Goal: Information Seeking & Learning: Learn about a topic

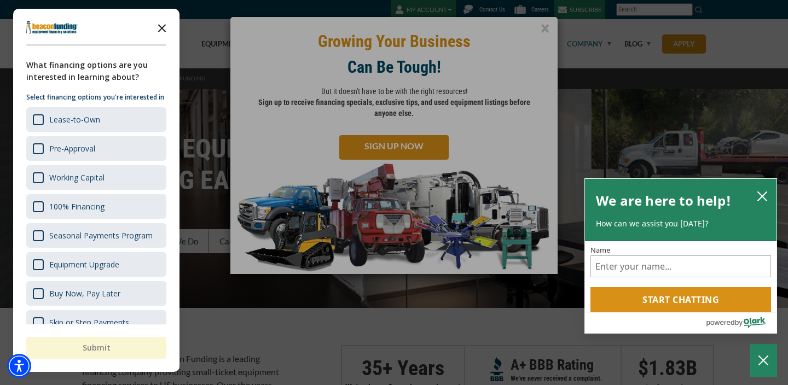
click at [169, 27] on icon "Close the survey" at bounding box center [162, 27] width 22 height 22
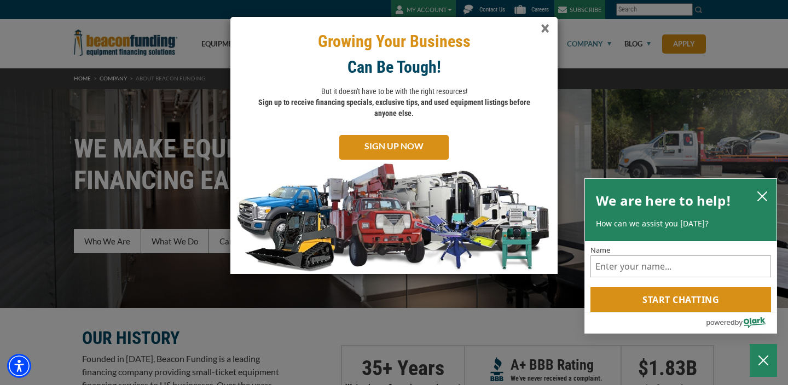
click at [542, 29] on span "×" at bounding box center [544, 29] width 9 height 22
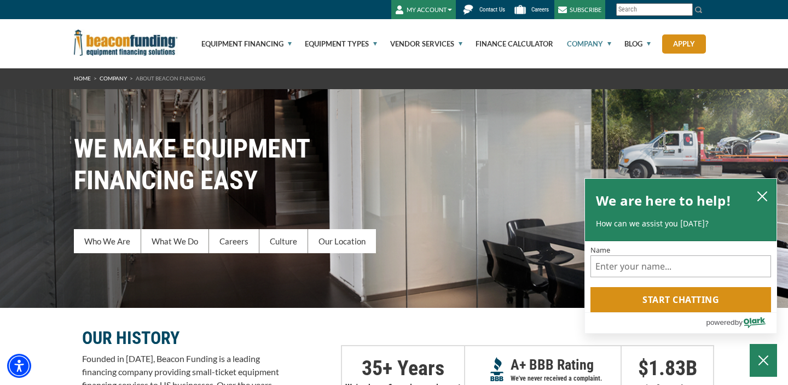
click at [590, 45] on link "Company" at bounding box center [582, 43] width 57 height 49
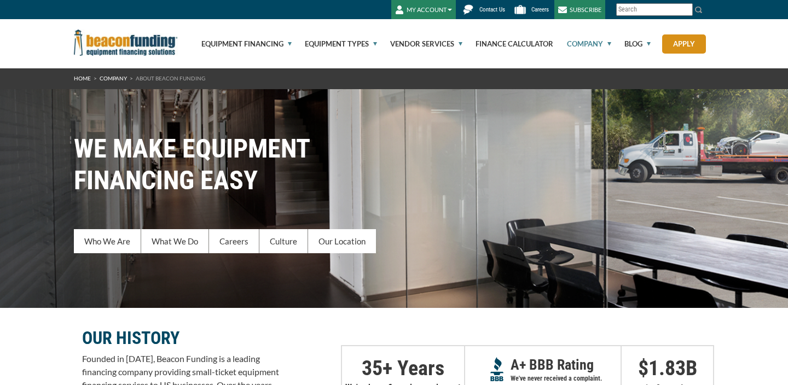
click at [587, 45] on link "Company" at bounding box center [582, 43] width 57 height 49
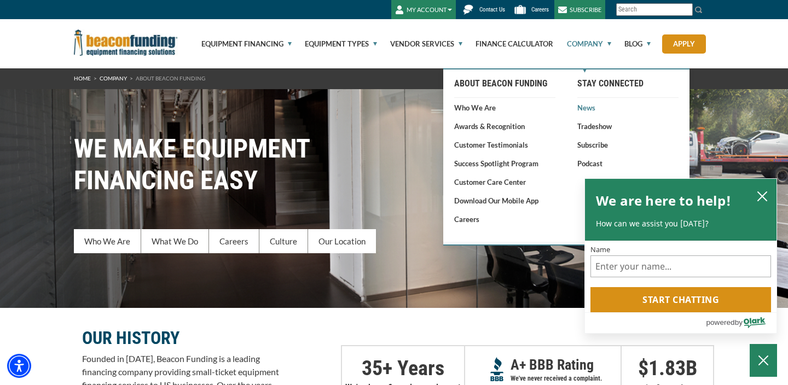
click at [587, 108] on link "News" at bounding box center [627, 107] width 101 height 11
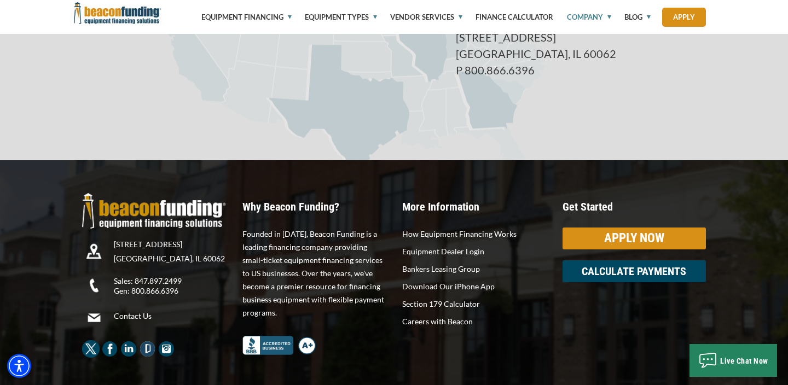
scroll to position [2048, 0]
